Goal: Information Seeking & Learning: Learn about a topic

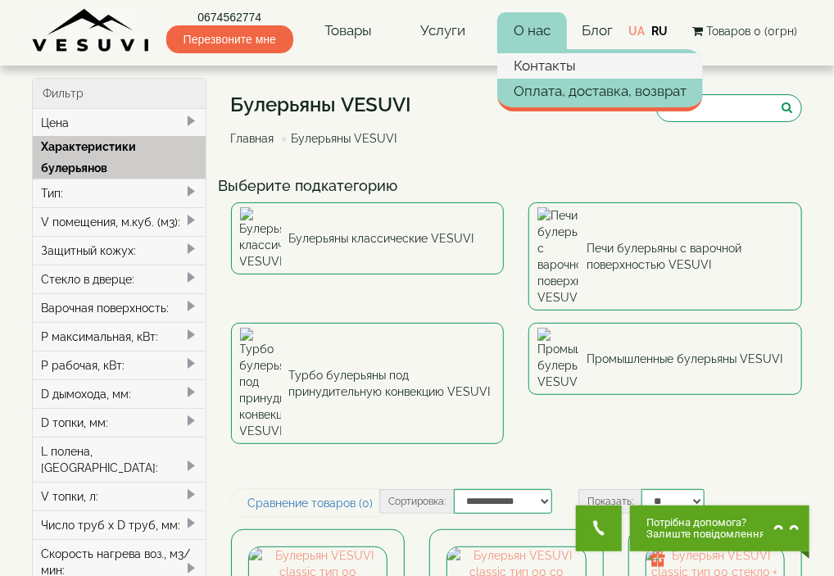
click at [531, 66] on link "Контакты" at bounding box center [600, 65] width 206 height 25
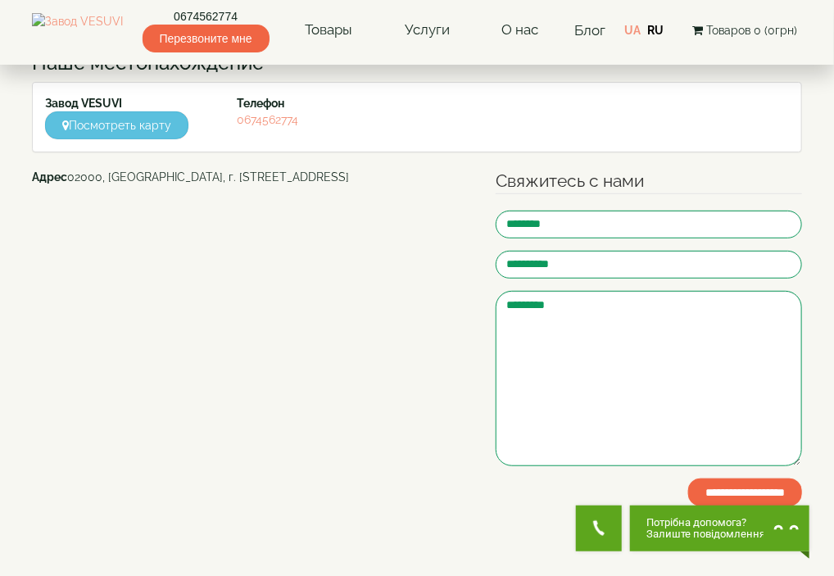
scroll to position [164, 0]
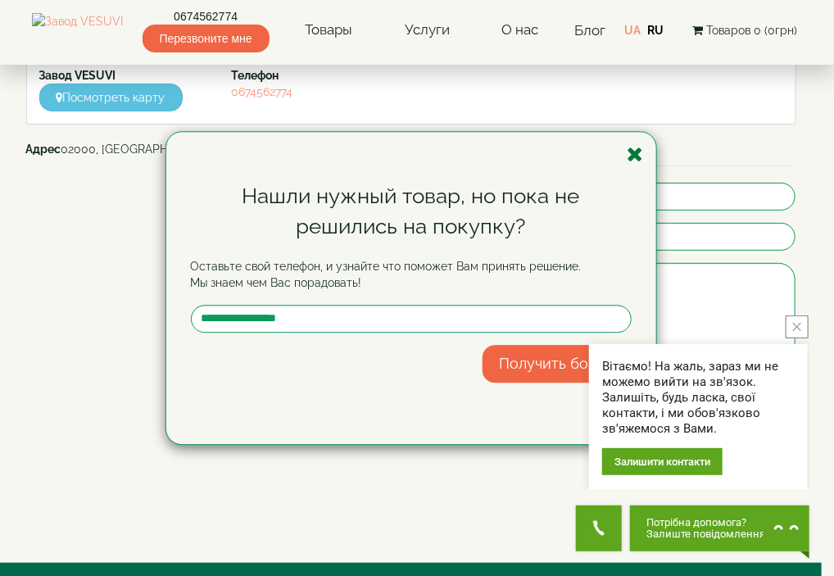
click at [637, 147] on icon "button" at bounding box center [635, 154] width 16 height 20
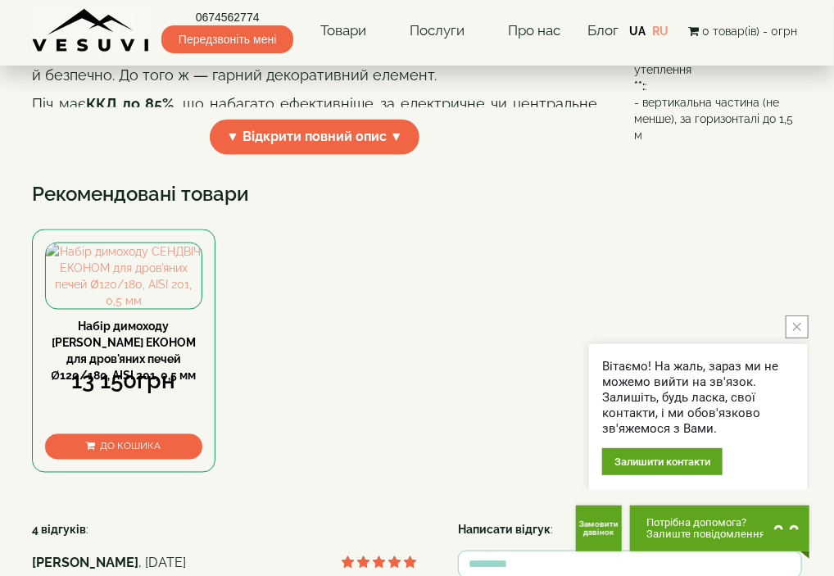
scroll to position [655, 0]
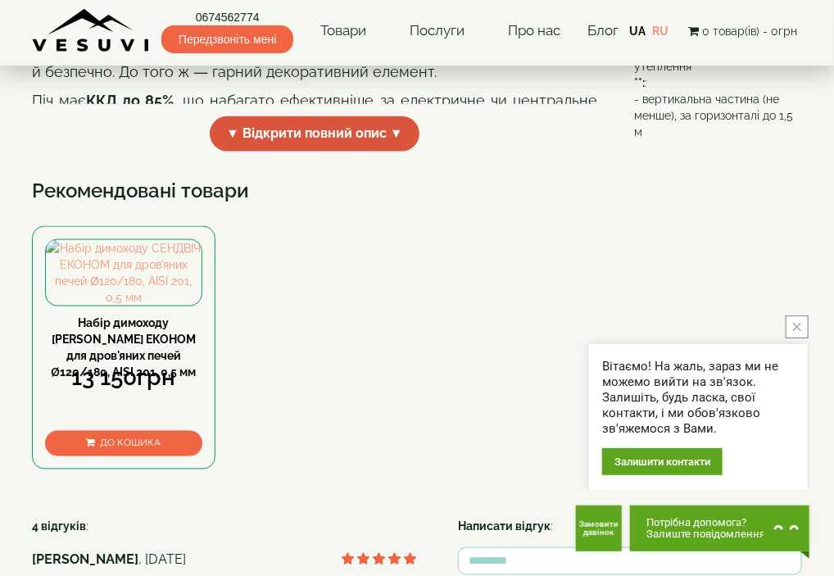
click at [326, 151] on span "▼ Відкрити повний опис ▼" at bounding box center [315, 133] width 210 height 35
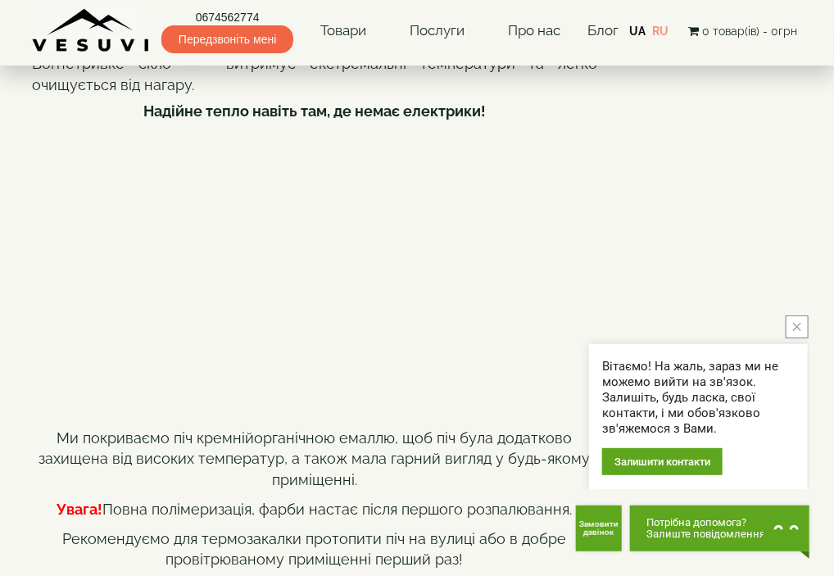
scroll to position [901, 0]
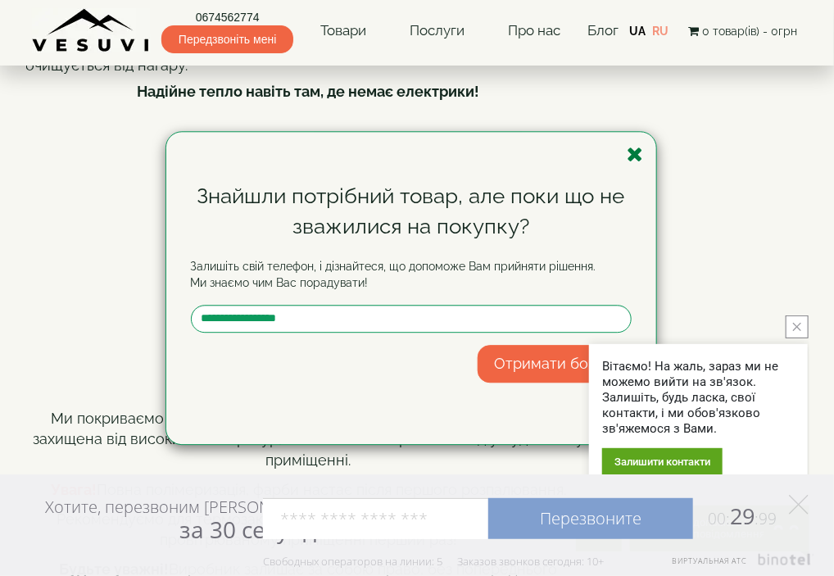
click at [632, 156] on icon "button" at bounding box center [635, 154] width 16 height 20
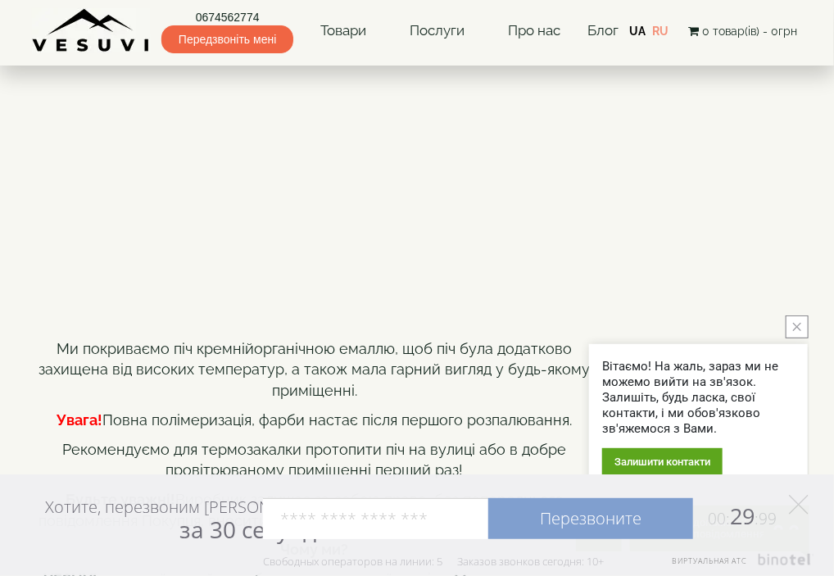
scroll to position [983, 0]
